Goal: Find specific page/section: Find specific page/section

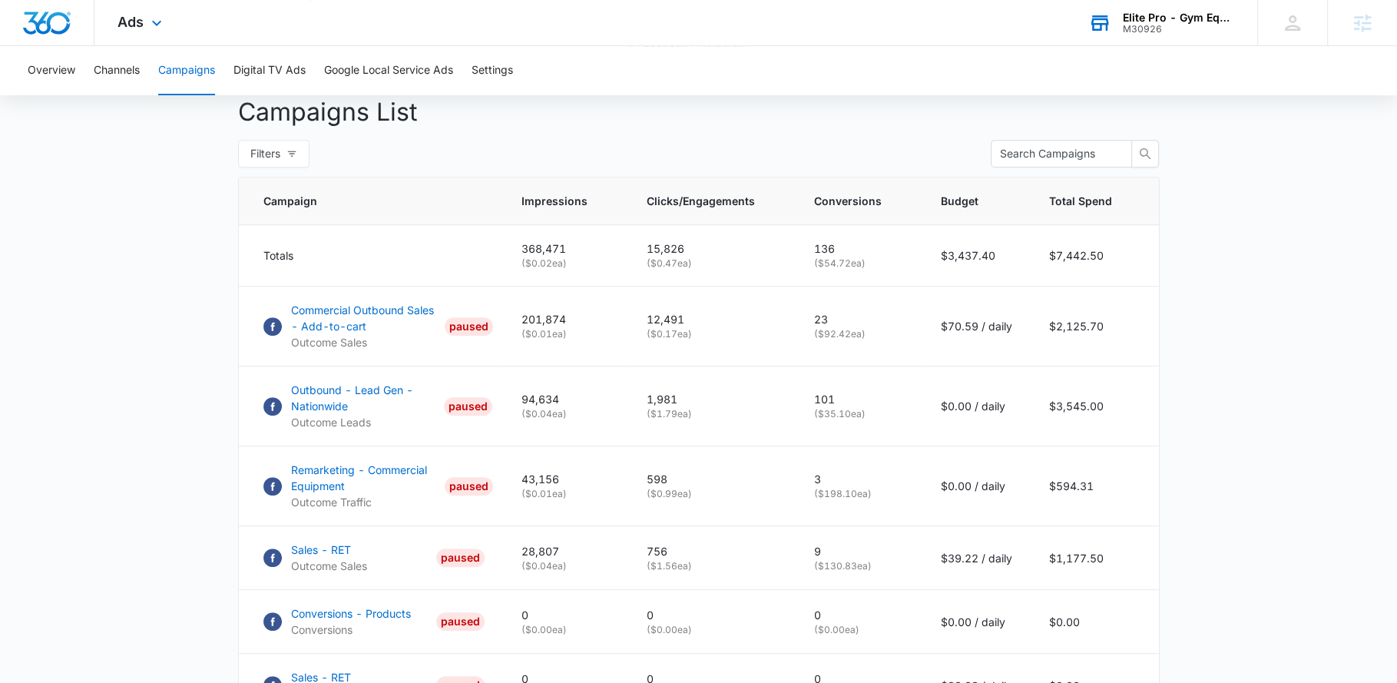
click at [1245, 22] on div "Elite Pro - Gym Equipment M30926 Your Accounts View All" at bounding box center [1161, 22] width 192 height 45
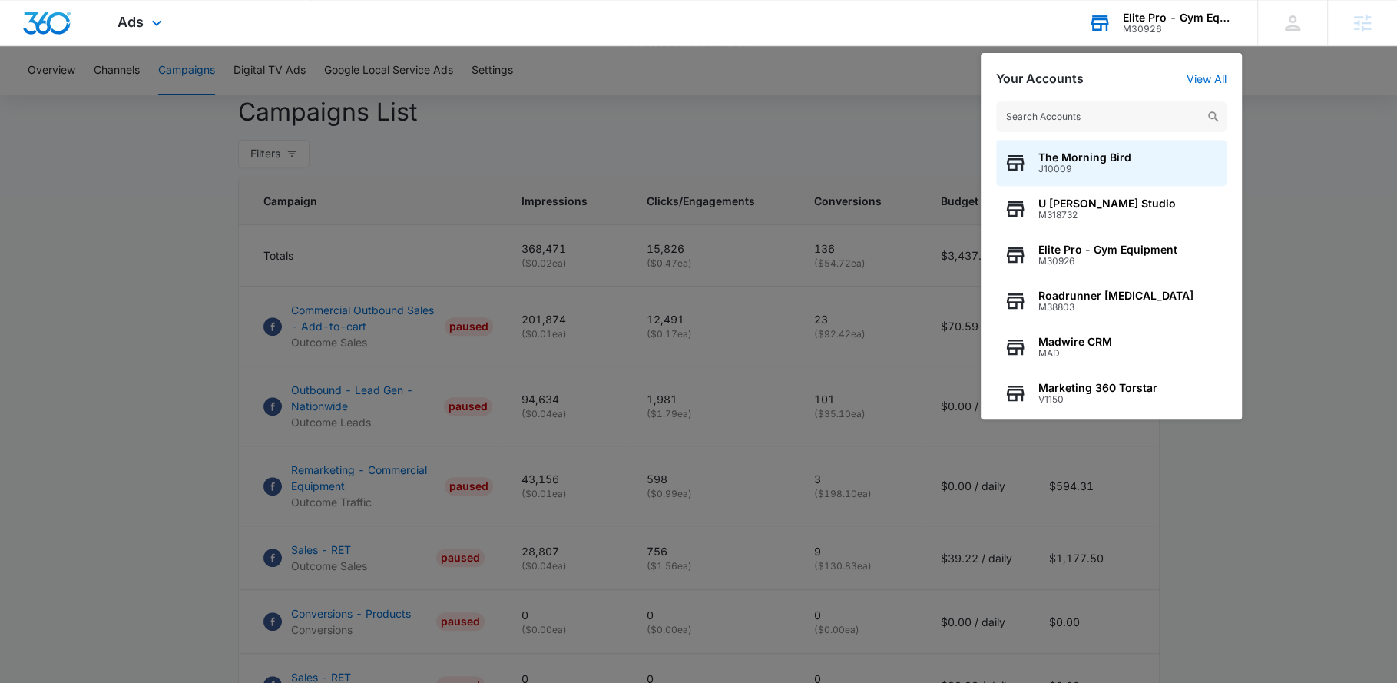
click at [1229, 22] on div "Elite Pro - Gym Equipment" at bounding box center [1179, 18] width 112 height 12
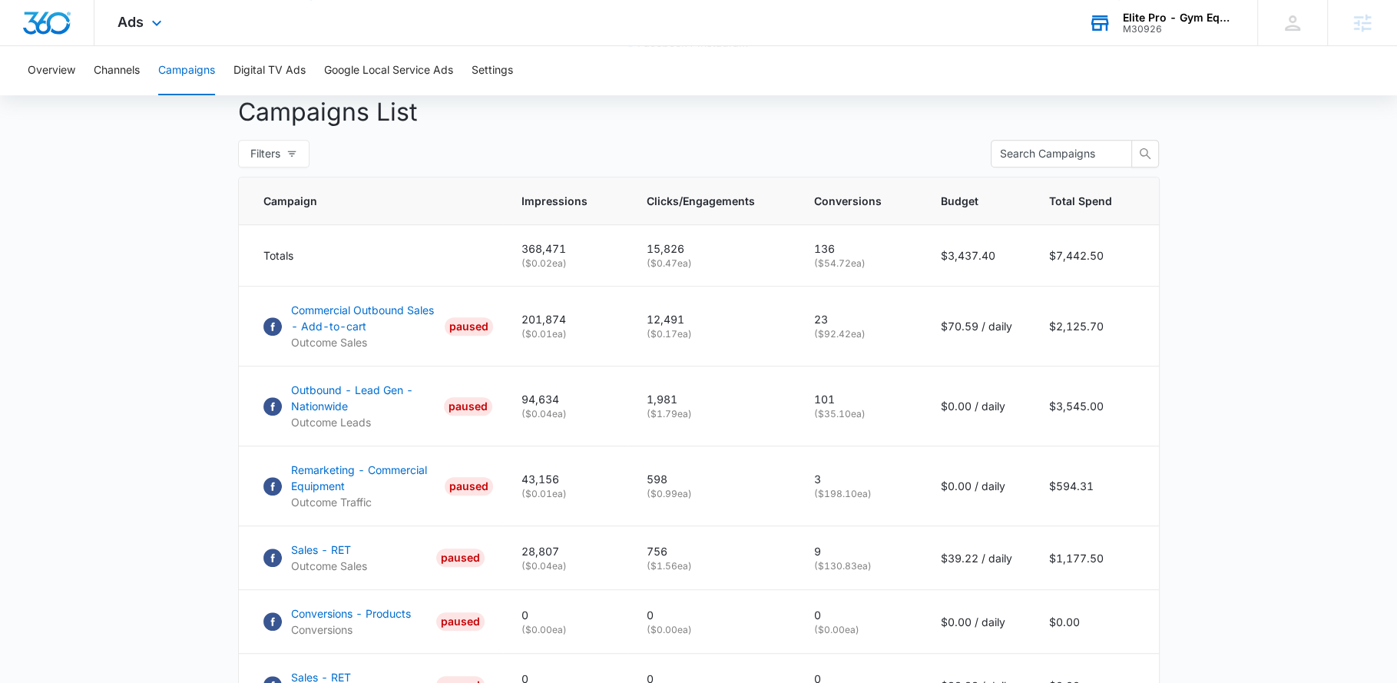
click at [1220, 20] on div "Elite Pro - Gym Equipment" at bounding box center [1179, 18] width 112 height 12
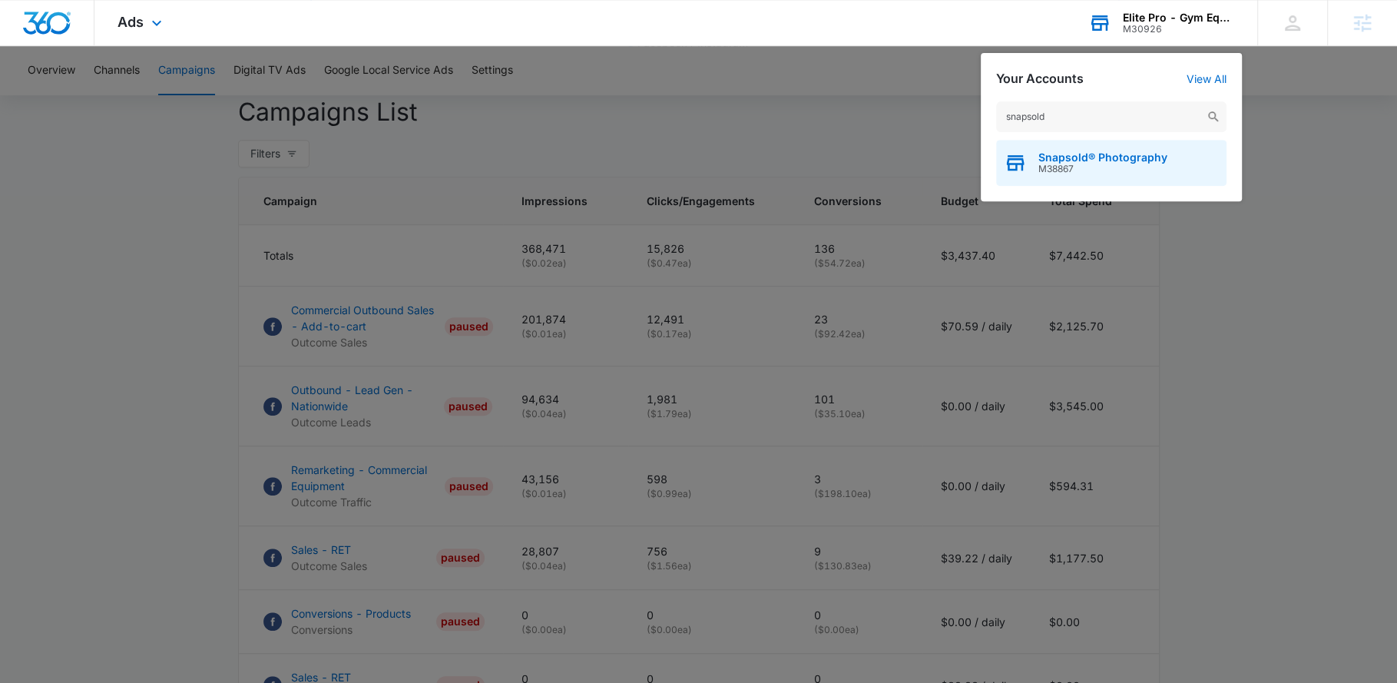
type input "snapsold"
click at [1126, 171] on span "M38867" at bounding box center [1102, 169] width 129 height 11
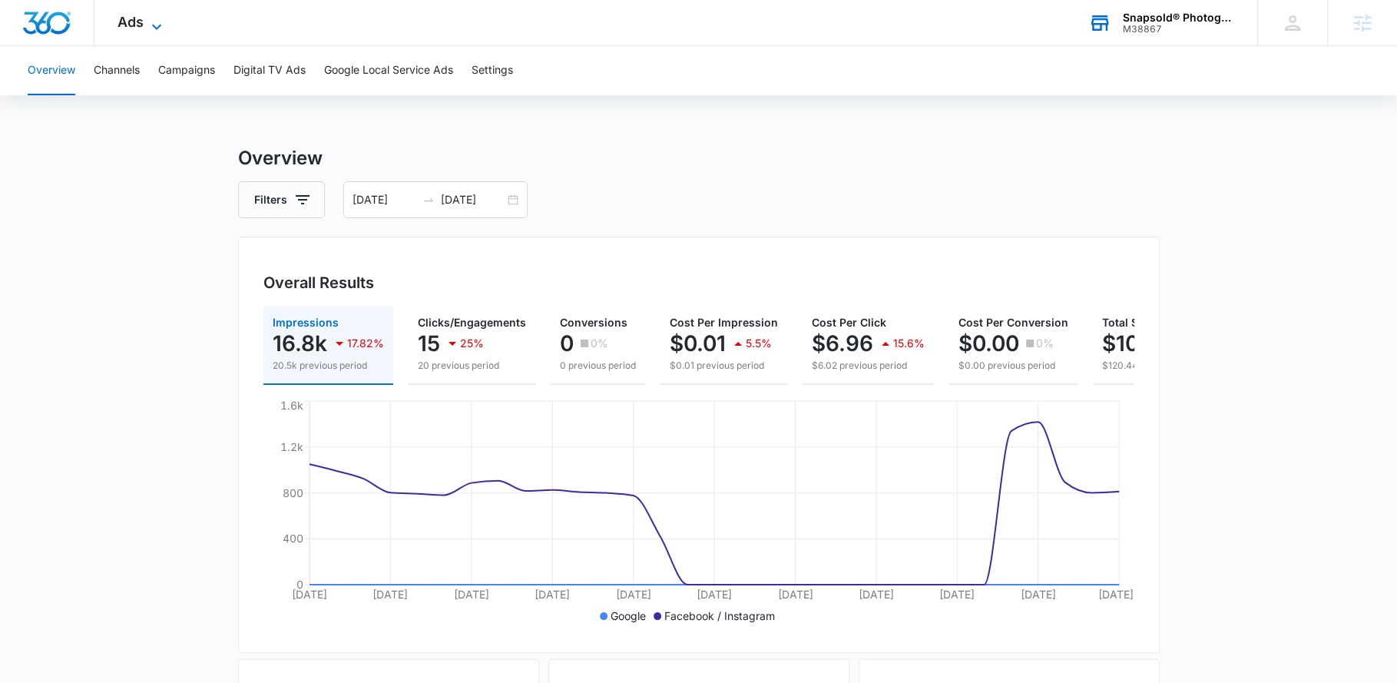
click at [147, 31] on icon at bounding box center [156, 27] width 18 height 18
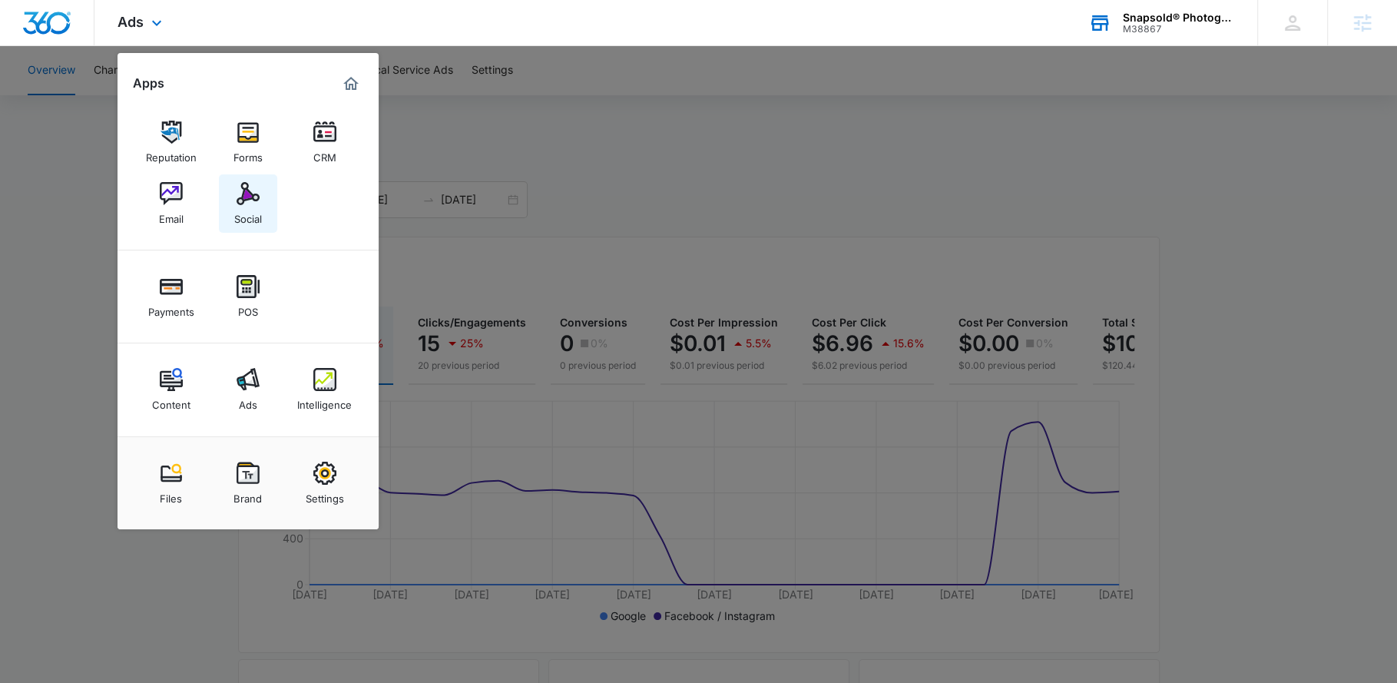
click at [244, 192] on img at bounding box center [248, 193] width 23 height 23
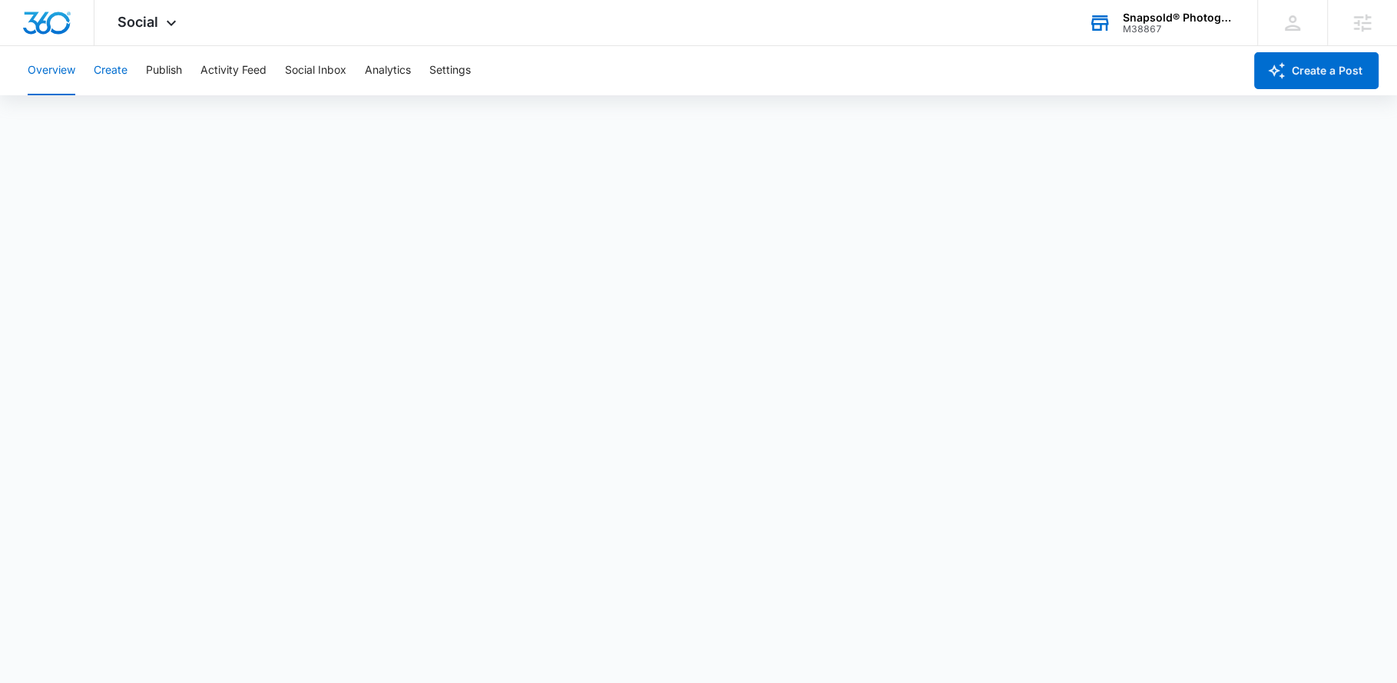
click at [110, 70] on button "Create" at bounding box center [111, 70] width 34 height 49
